Goal: Obtain resource: Download file/media

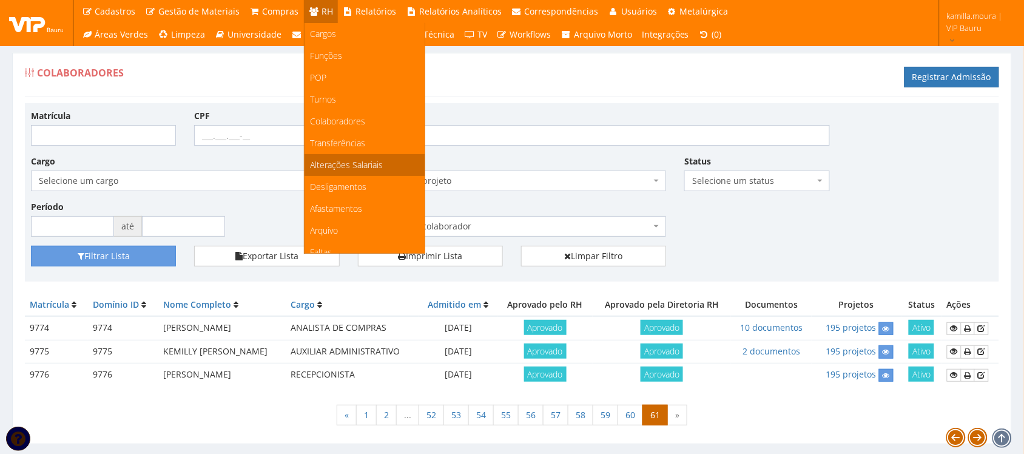
scroll to position [76, 0]
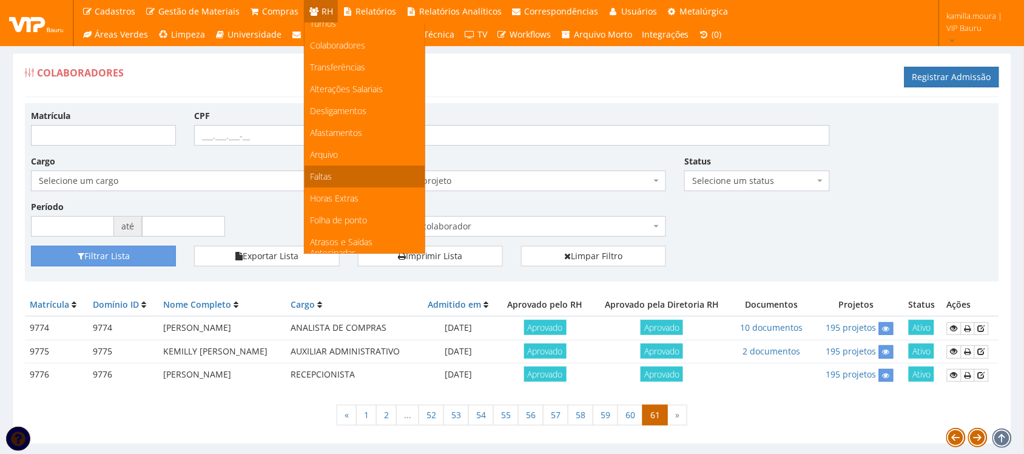
click at [334, 168] on link "Faltas" at bounding box center [365, 177] width 120 height 22
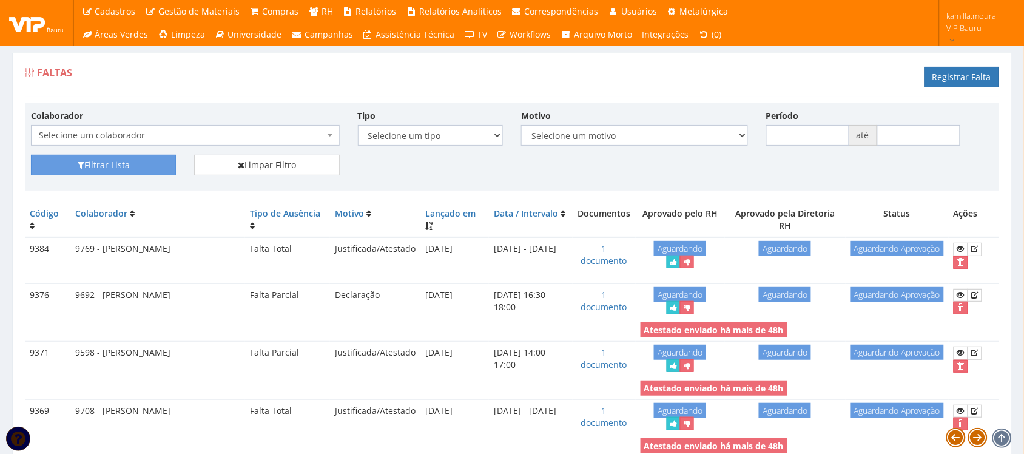
click at [276, 137] on span "Selecione um colaborador" at bounding box center [182, 135] width 286 height 12
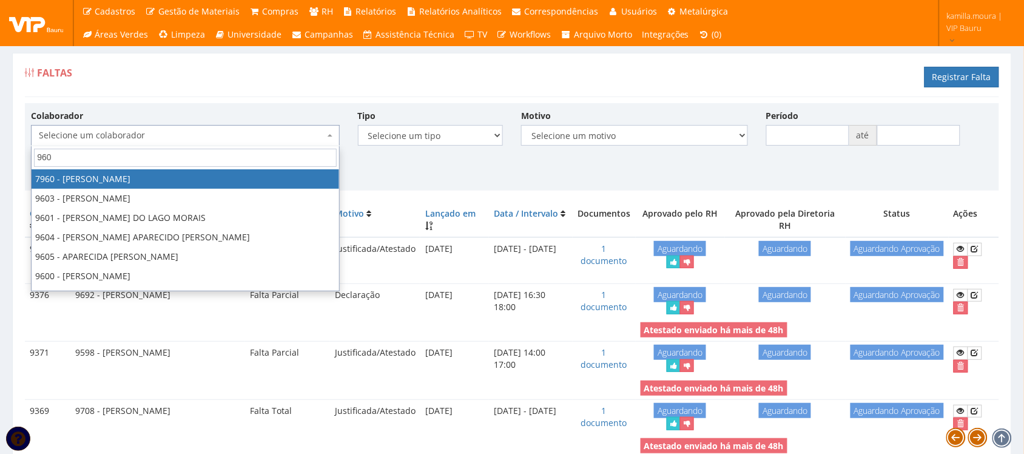
type input "9602"
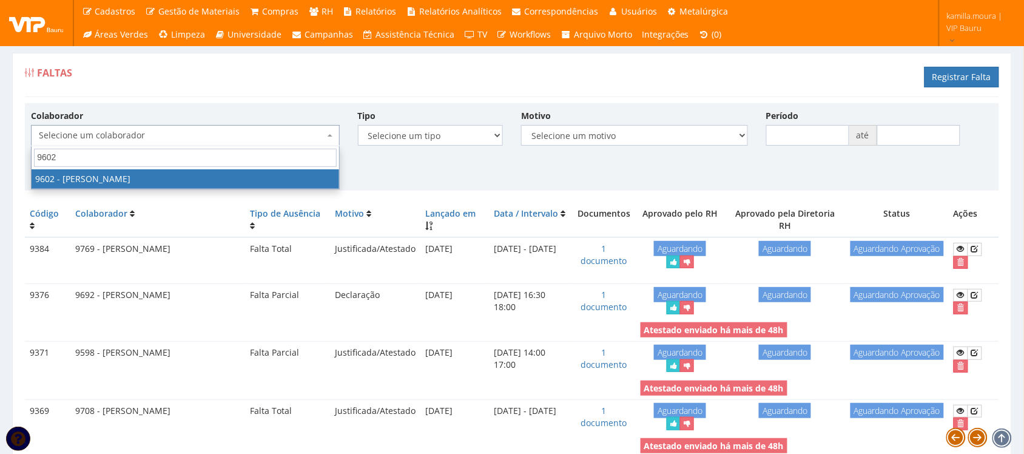
select select "3769"
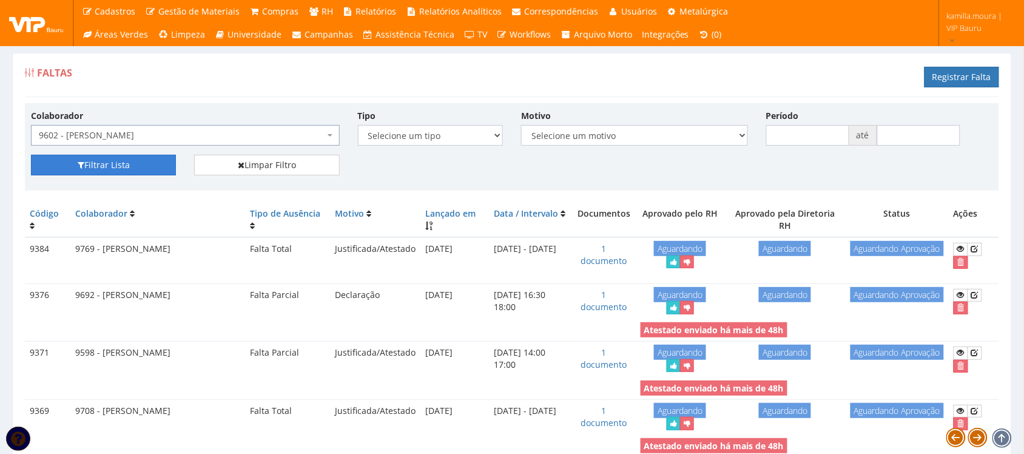
click at [128, 164] on button "Filtrar Lista" at bounding box center [103, 165] width 145 height 21
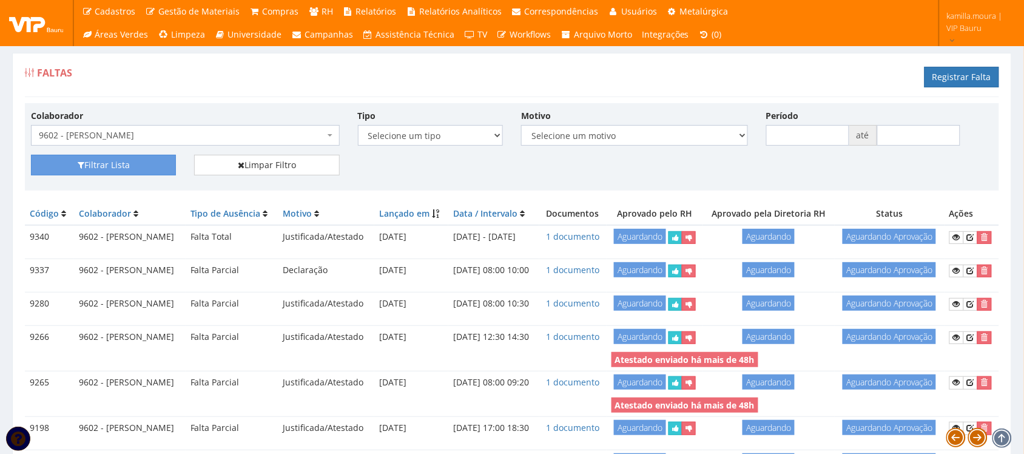
click at [308, 129] on span "9602 - [PERSON_NAME]" at bounding box center [185, 135] width 309 height 21
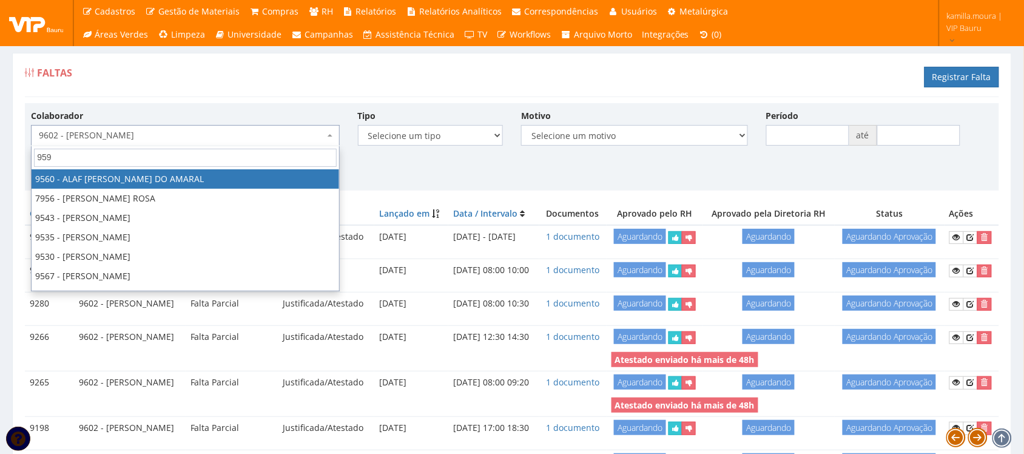
type input "9597"
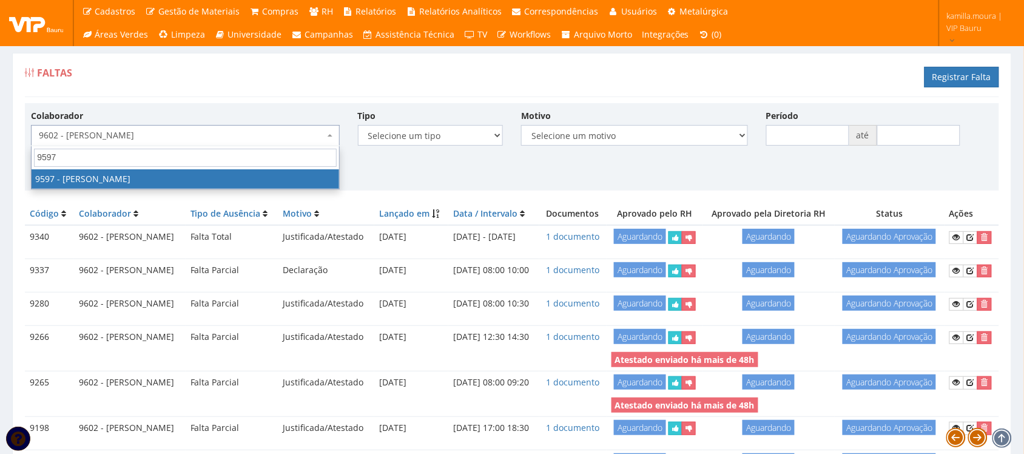
select select "3767"
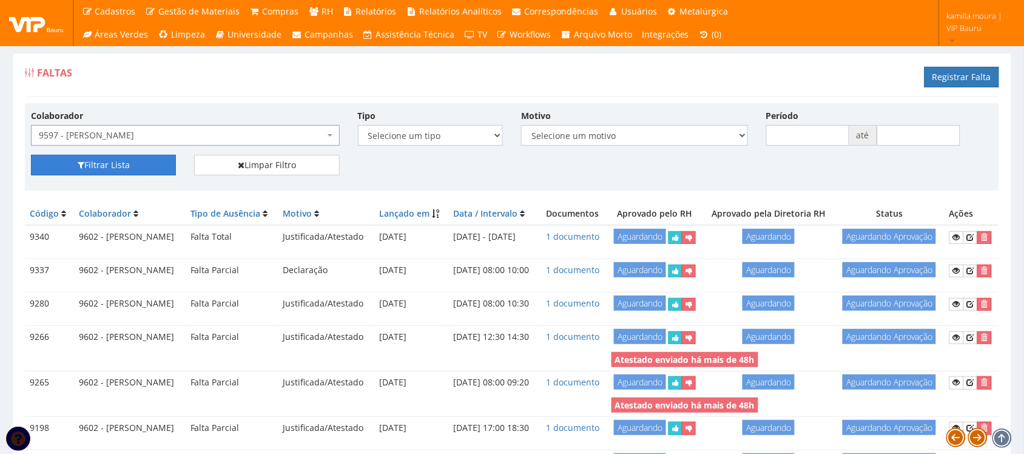
click at [93, 161] on button "Filtrar Lista" at bounding box center [103, 165] width 145 height 21
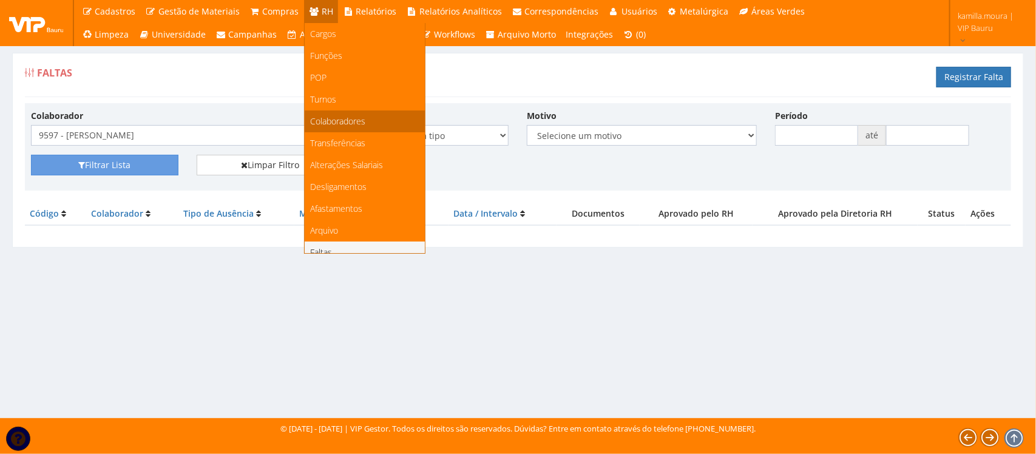
click at [353, 118] on span "Colaboradores" at bounding box center [338, 121] width 55 height 12
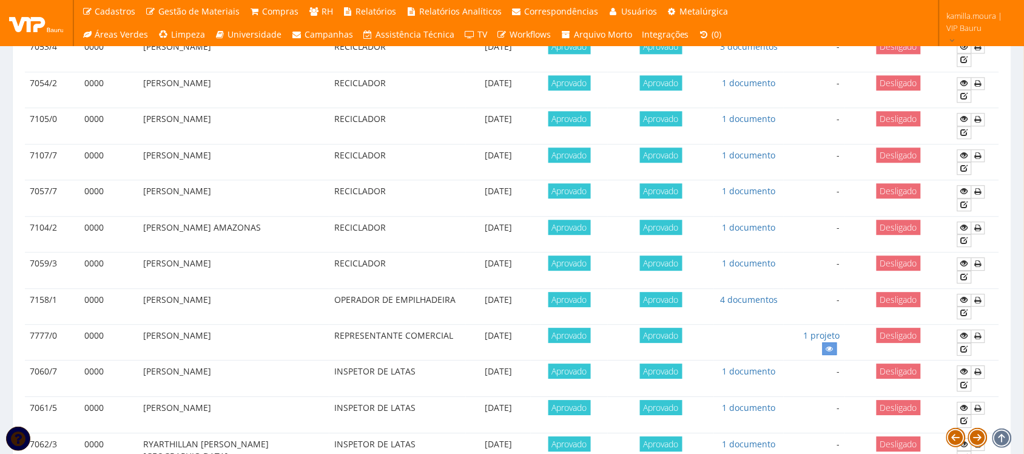
scroll to position [1075, 0]
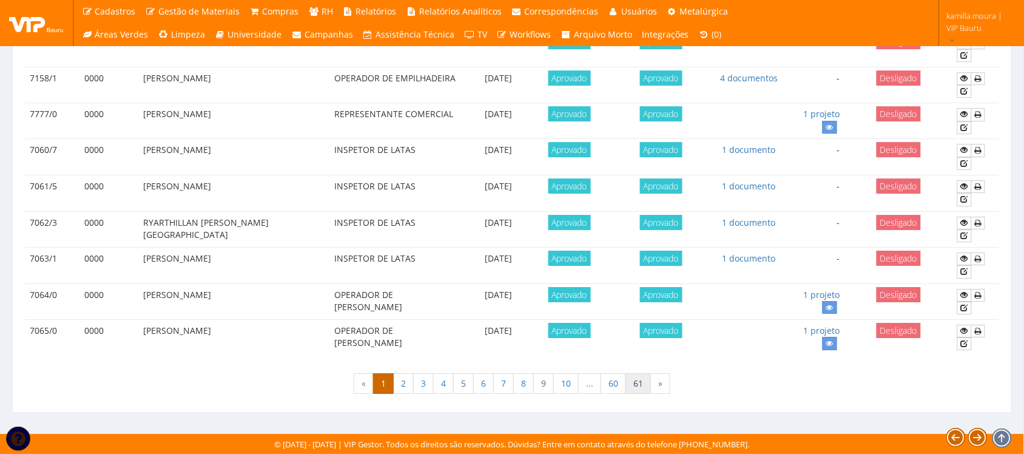
click at [636, 386] on link "61" at bounding box center [638, 383] width 25 height 21
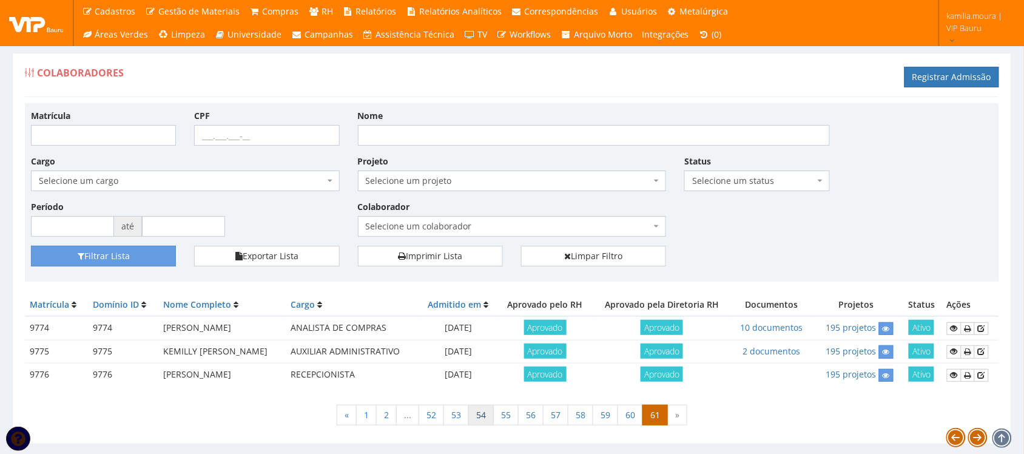
click at [484, 417] on link "54" at bounding box center [480, 415] width 25 height 21
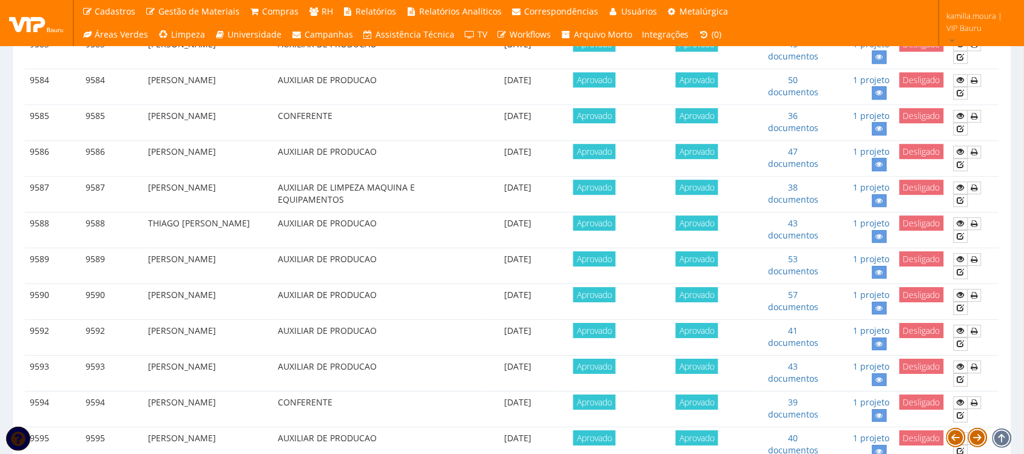
scroll to position [1069, 0]
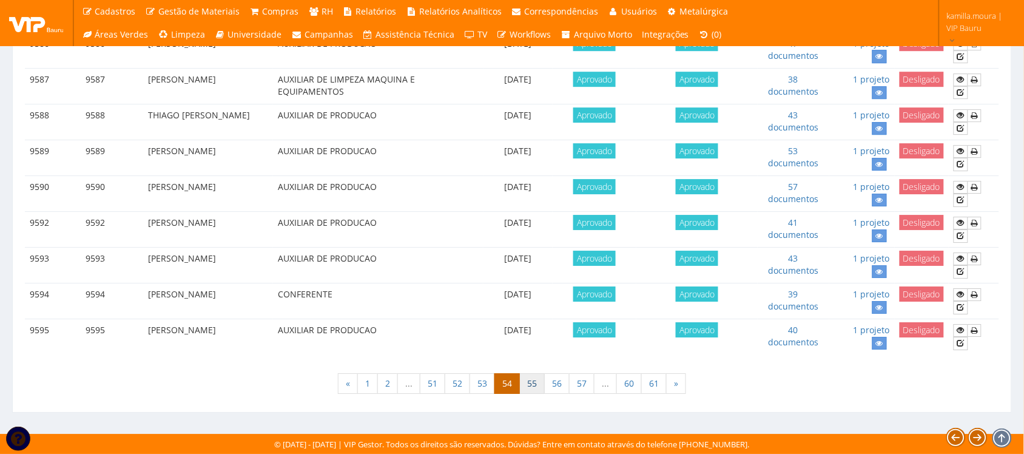
click at [529, 383] on link "55" at bounding box center [531, 383] width 25 height 21
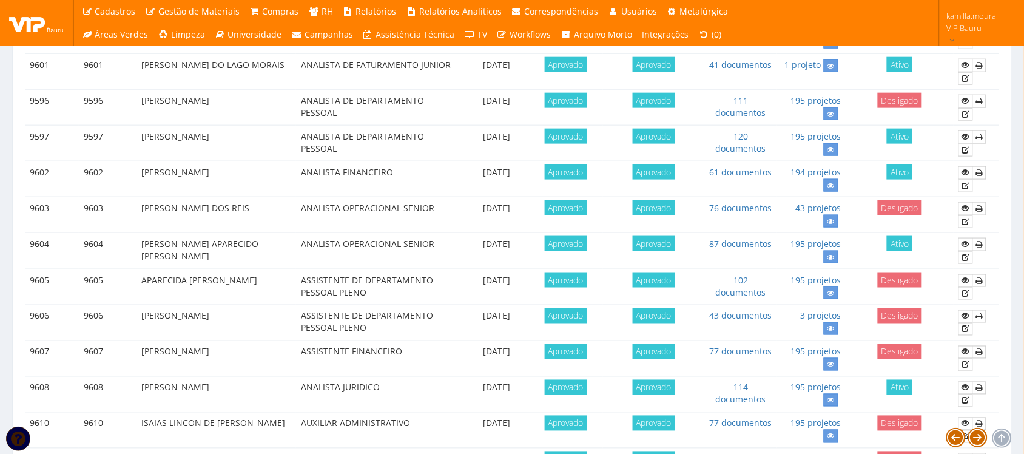
scroll to position [386, 0]
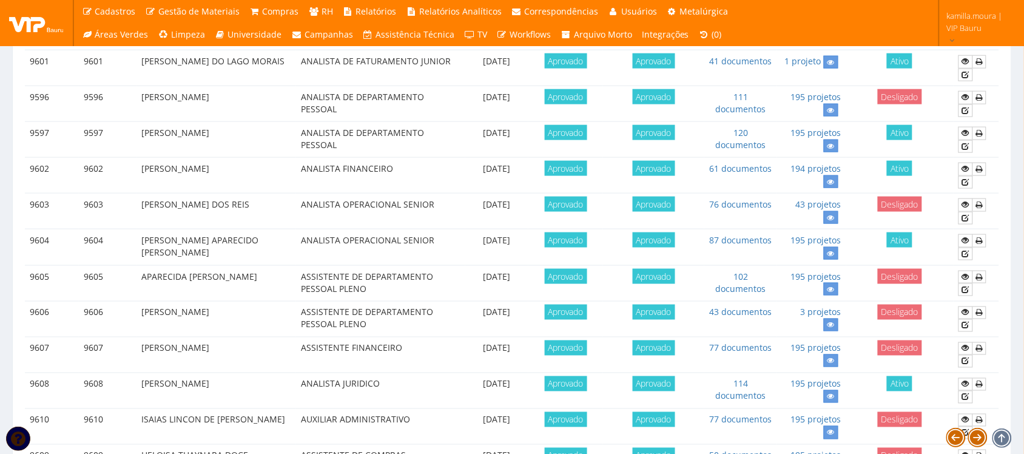
click at [753, 141] on td "120 documentos" at bounding box center [741, 140] width 72 height 36
click at [745, 147] on link "120 documentos" at bounding box center [741, 139] width 50 height 24
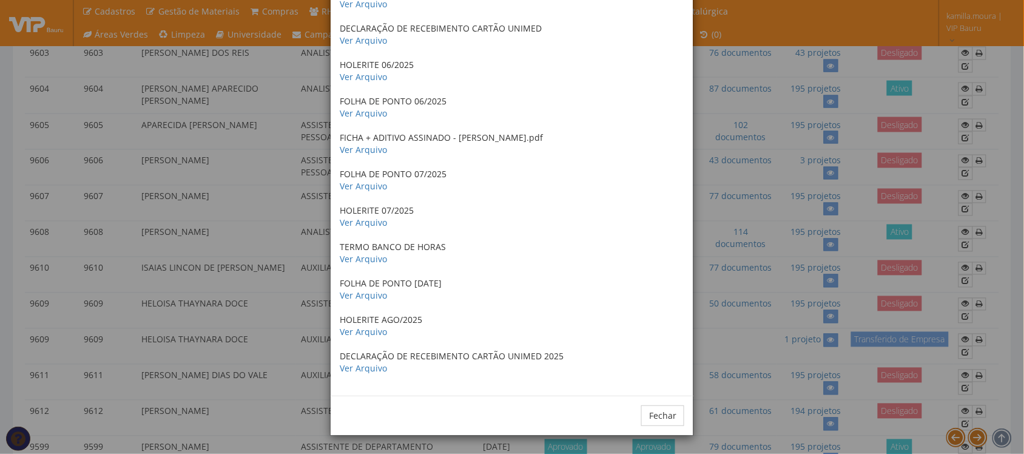
scroll to position [613, 0]
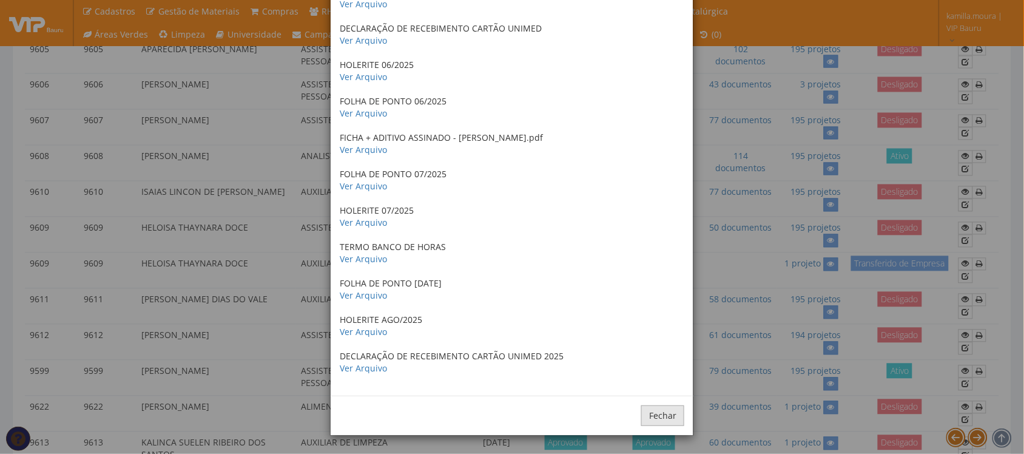
click at [671, 419] on button "Fechar" at bounding box center [662, 415] width 43 height 21
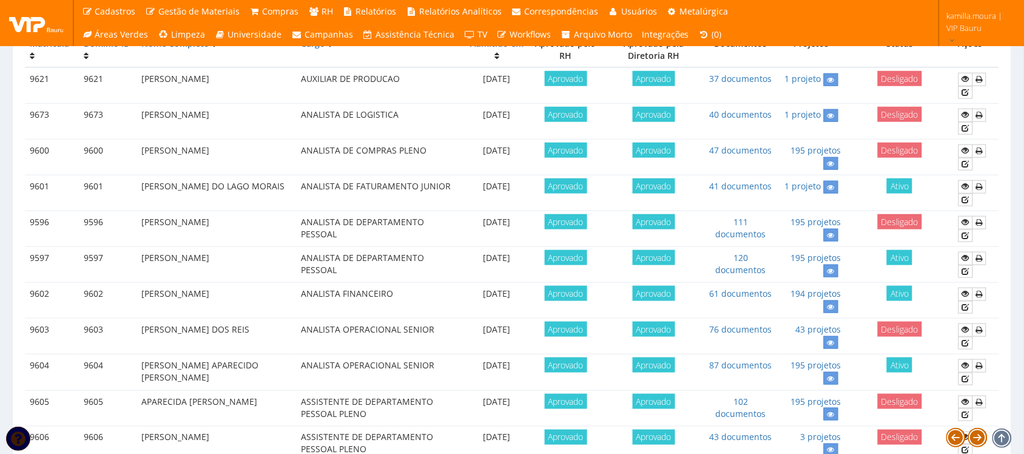
scroll to position [234, 0]
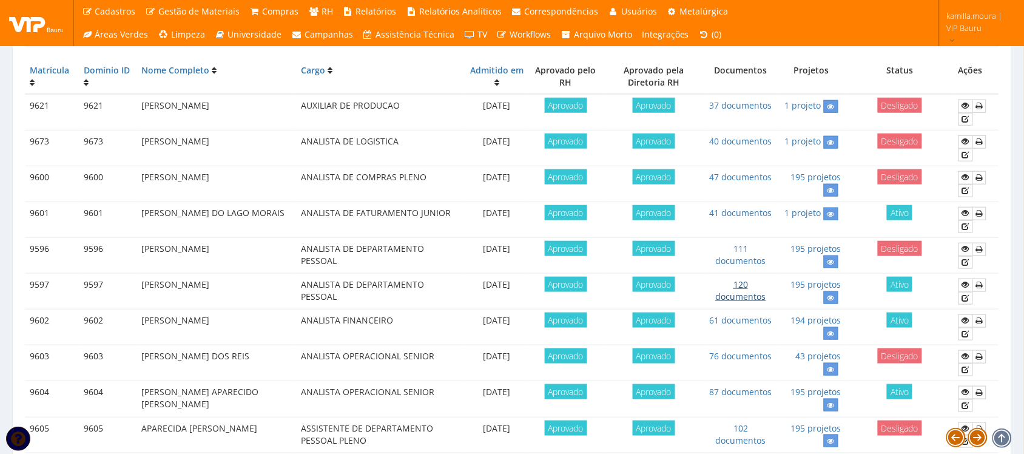
click at [737, 301] on link "120 documentos" at bounding box center [741, 291] width 50 height 24
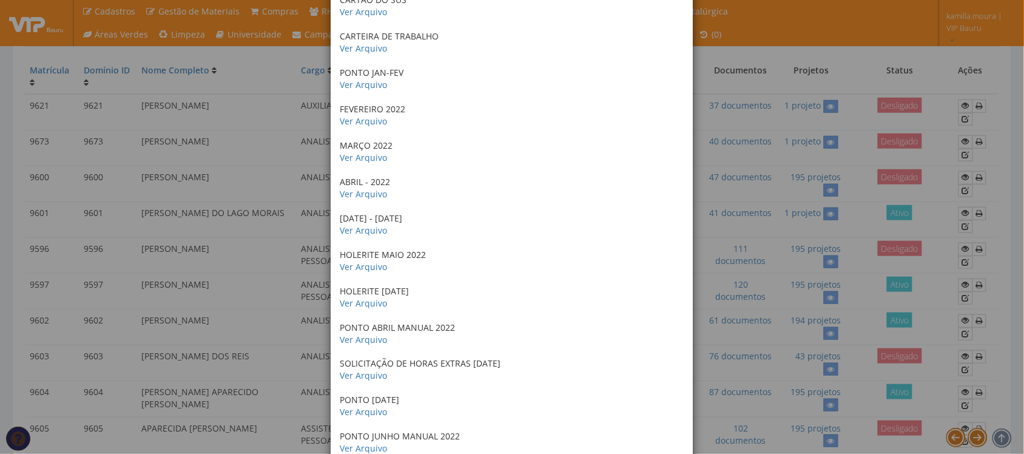
scroll to position [1117, 0]
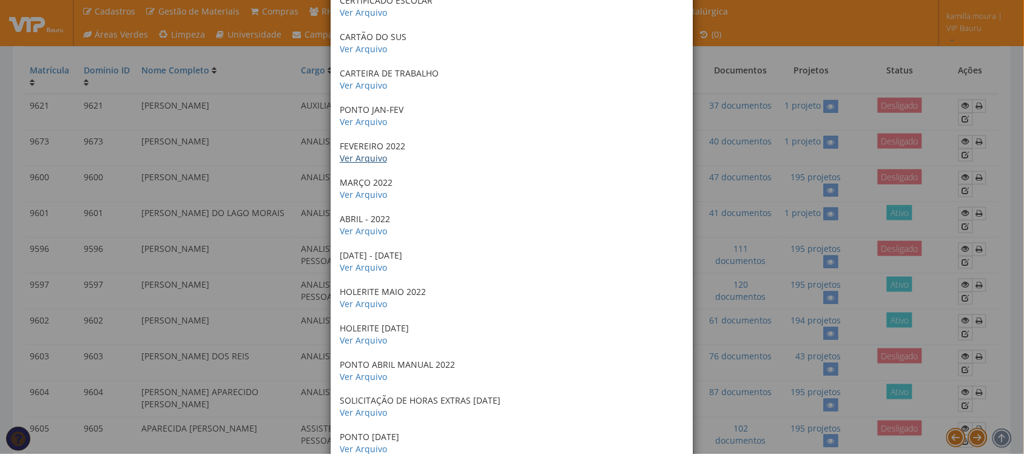
click at [363, 157] on link "Ver Arquivo" at bounding box center [363, 158] width 47 height 12
click at [371, 191] on link "Ver Arquivo" at bounding box center [363, 195] width 47 height 12
click at [358, 225] on p "ABRIL - 2022 Ver Arquivo" at bounding box center [512, 225] width 345 height 24
click at [362, 232] on link "Ver Arquivo" at bounding box center [363, 231] width 47 height 12
click at [367, 269] on link "Ver Arquivo" at bounding box center [363, 268] width 47 height 12
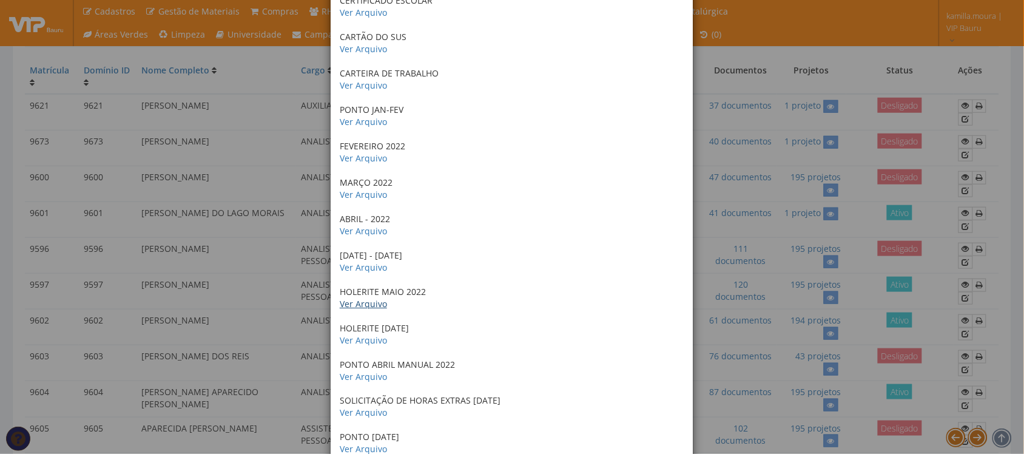
click at [368, 308] on link "Ver Arquivo" at bounding box center [363, 304] width 47 height 12
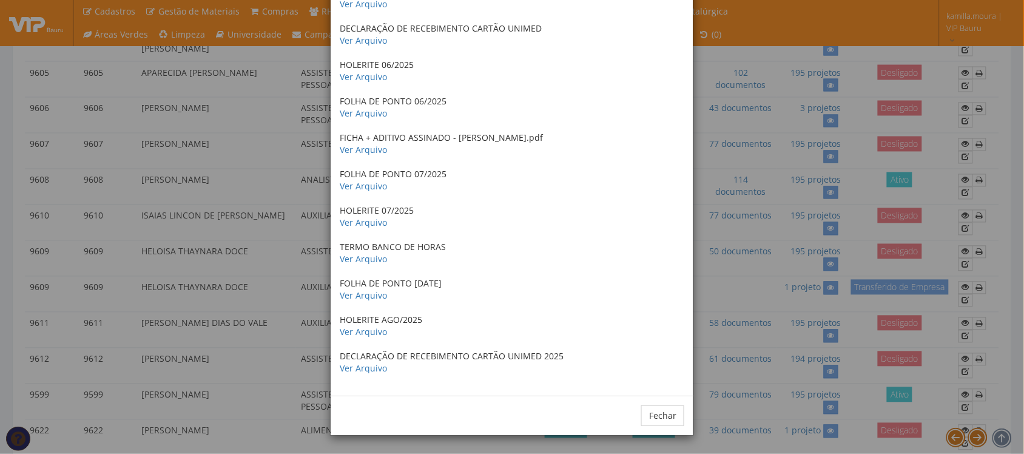
scroll to position [765, 0]
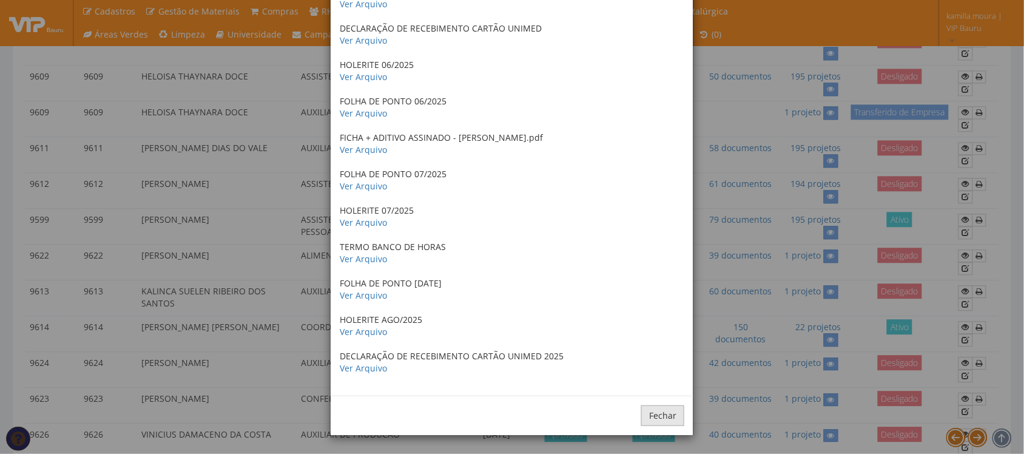
click at [667, 414] on button "Fechar" at bounding box center [662, 415] width 43 height 21
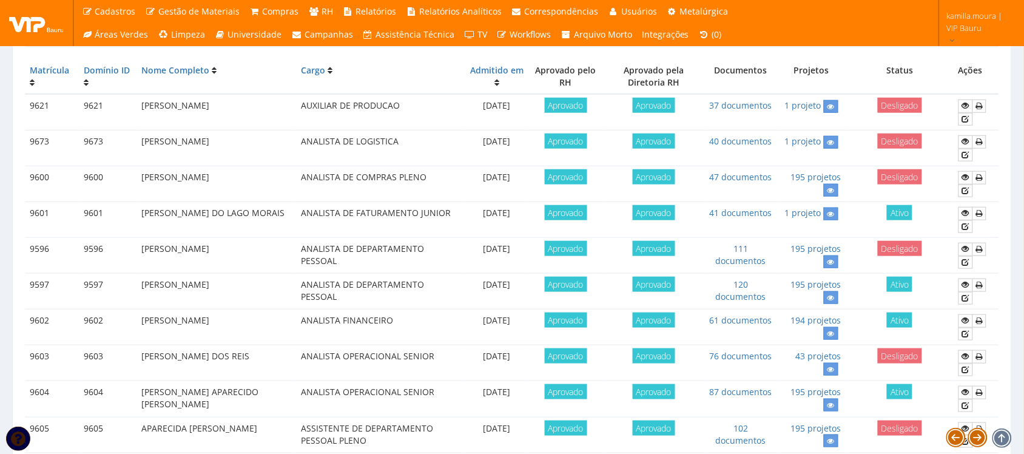
scroll to position [0, 0]
